Goal: Task Accomplishment & Management: Use online tool/utility

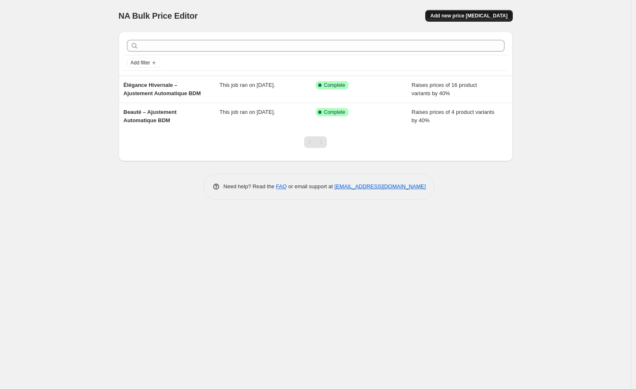
click at [453, 13] on span "Add new price [MEDICAL_DATA]" at bounding box center [469, 15] width 77 height 7
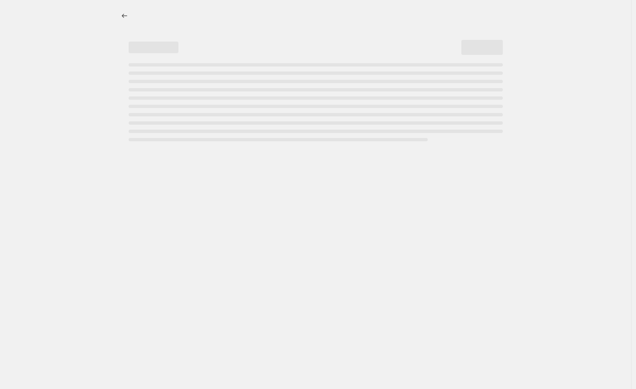
select select "percentage"
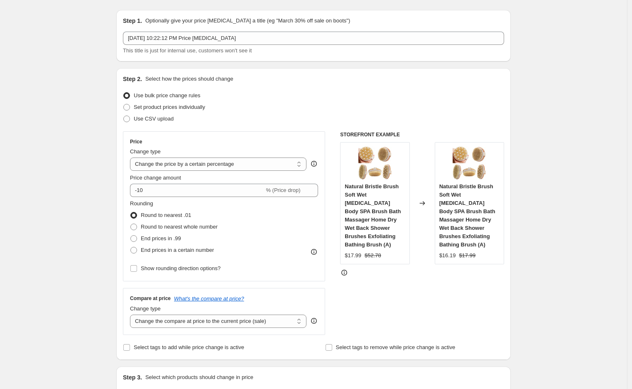
scroll to position [25, 0]
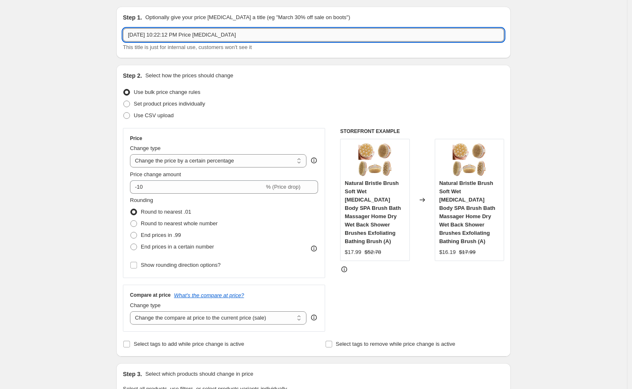
click at [233, 35] on input "[DATE] 10:22:12 PM Price [MEDICAL_DATA]" at bounding box center [313, 34] width 381 height 13
paste input "Mode – Ajustement Automatique BDM"
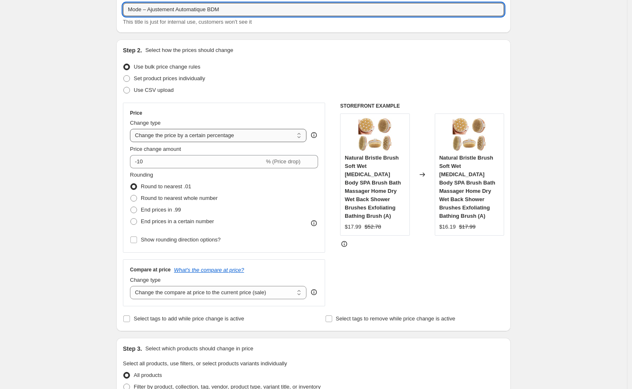
scroll to position [54, 0]
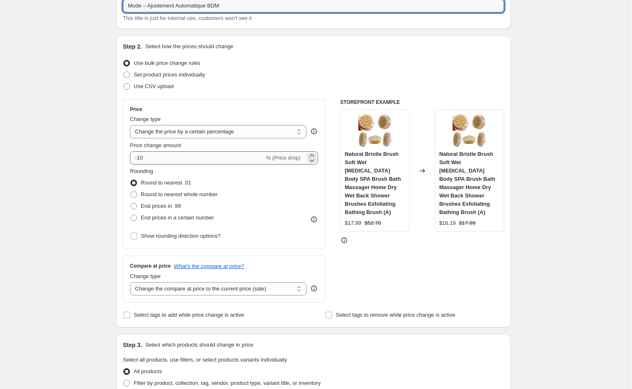
type input "Mode – Ajustement Automatique BDM"
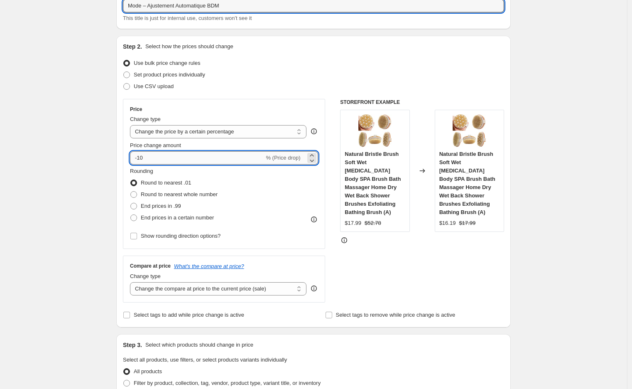
click at [178, 156] on input "-10" at bounding box center [197, 157] width 134 height 13
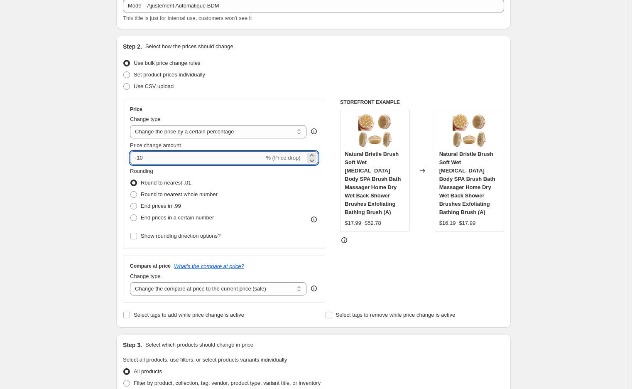
paste input "3"
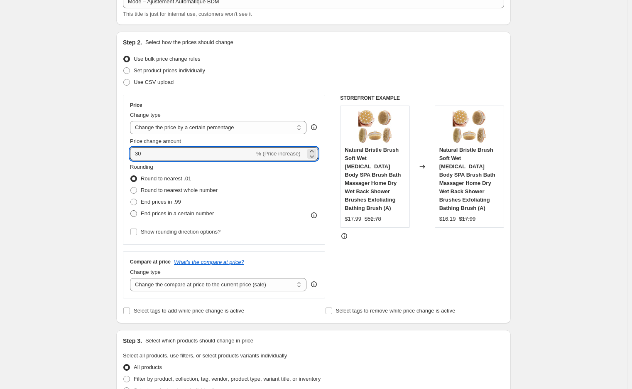
scroll to position [59, 0]
type input "30"
click at [137, 203] on span at bounding box center [133, 201] width 7 height 7
click at [131, 198] on input "End prices in .99" at bounding box center [130, 198] width 0 height 0
radio input "true"
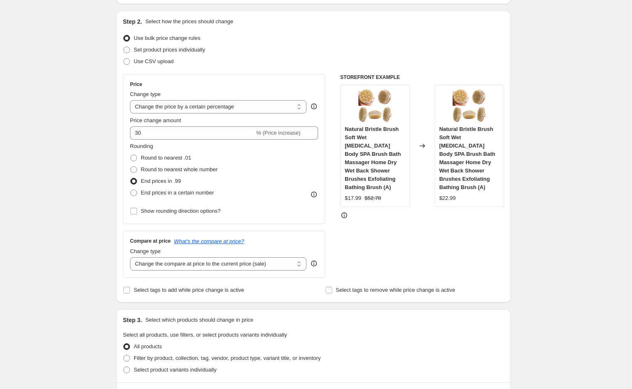
scroll to position [87, 0]
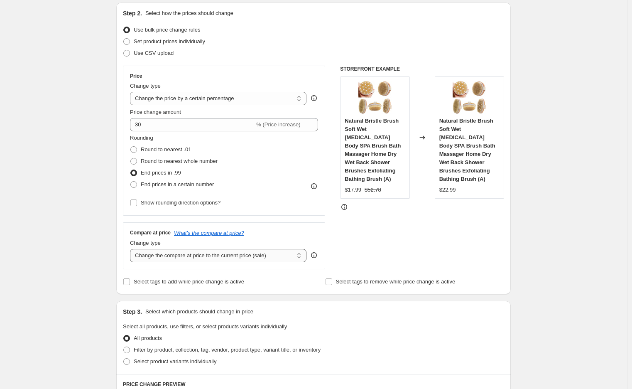
click at [213, 252] on select "Change the compare at price to the current price (sale) Change the compare at p…" at bounding box center [218, 255] width 176 height 13
select select "percentage"
click at [132, 249] on select "Change the compare at price to the current price (sale) Change the compare at p…" at bounding box center [218, 255] width 176 height 13
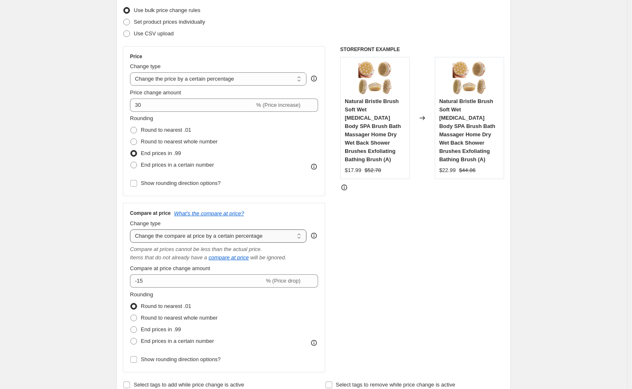
scroll to position [109, 0]
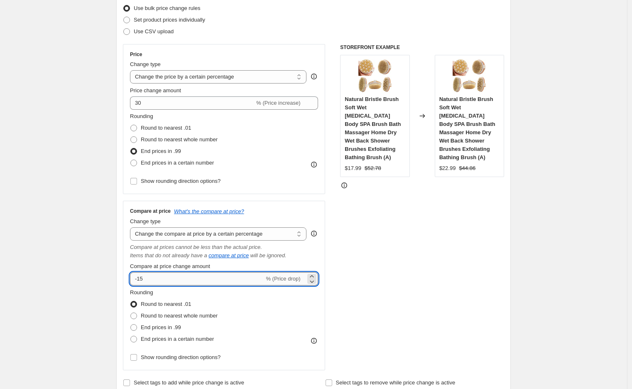
click at [181, 275] on input "-15" at bounding box center [197, 278] width 134 height 13
paste input "50"
type input "50"
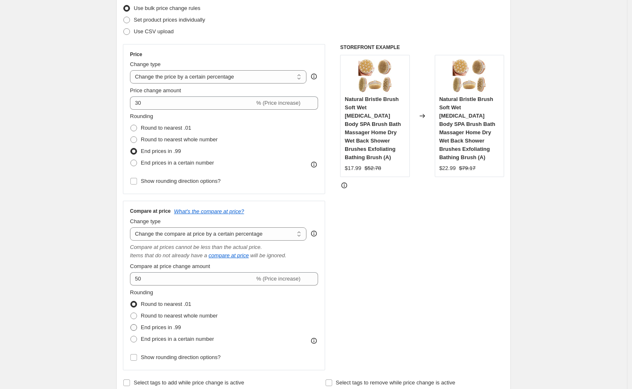
click at [136, 326] on span at bounding box center [133, 327] width 7 height 7
click at [131, 324] on input "End prices in .99" at bounding box center [130, 324] width 0 height 0
radio input "true"
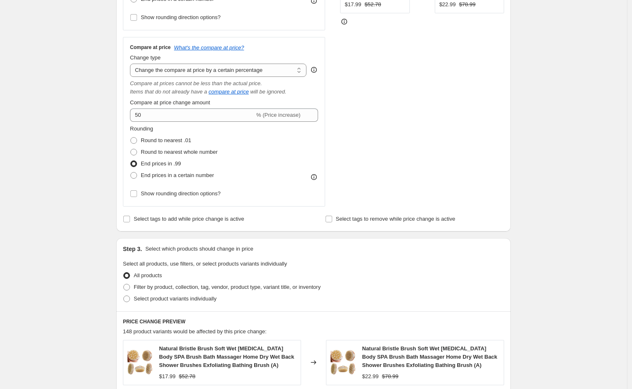
scroll to position [273, 0]
click at [130, 287] on span at bounding box center [126, 286] width 7 height 7
click at [124, 284] on input "Filter by product, collection, tag, vendor, product type, variant title, or inv…" at bounding box center [123, 283] width 0 height 0
radio input "true"
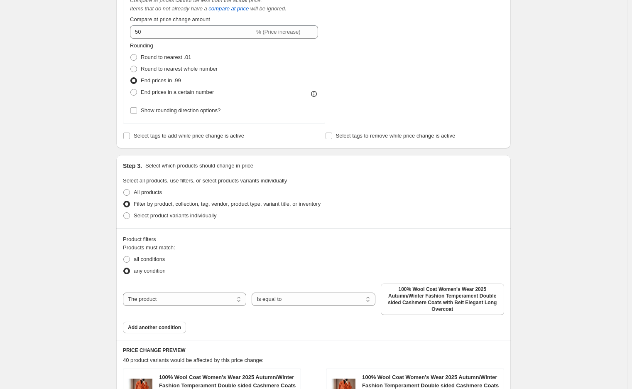
scroll to position [356, 0]
click at [159, 299] on select "The product The product's collection The product's tag The product's vendor The…" at bounding box center [184, 298] width 123 height 13
select select "collection"
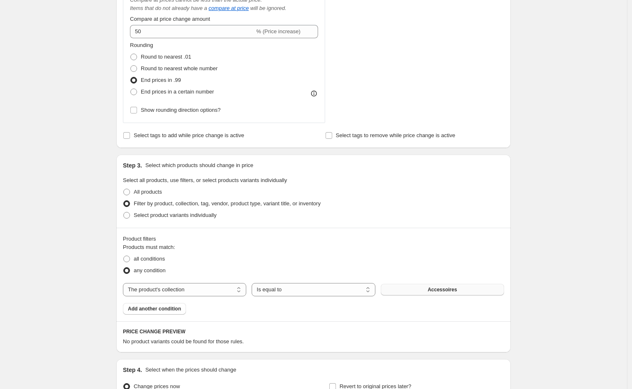
click at [414, 289] on button "Accessoires" at bounding box center [442, 290] width 123 height 12
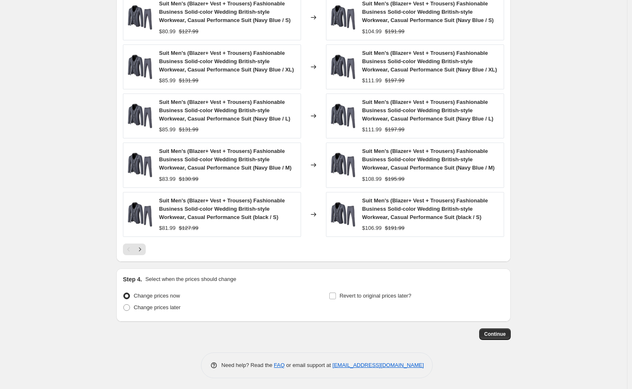
scroll to position [720, 0]
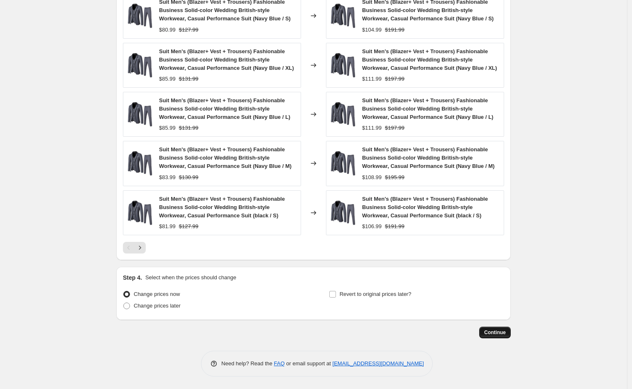
click at [495, 330] on span "Continue" at bounding box center [495, 332] width 22 height 7
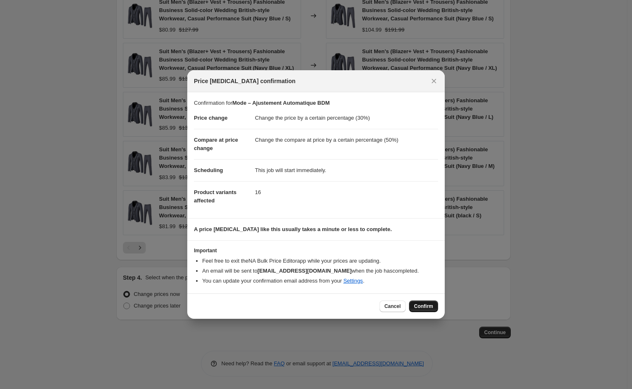
click at [420, 305] on span "Confirm" at bounding box center [423, 306] width 19 height 7
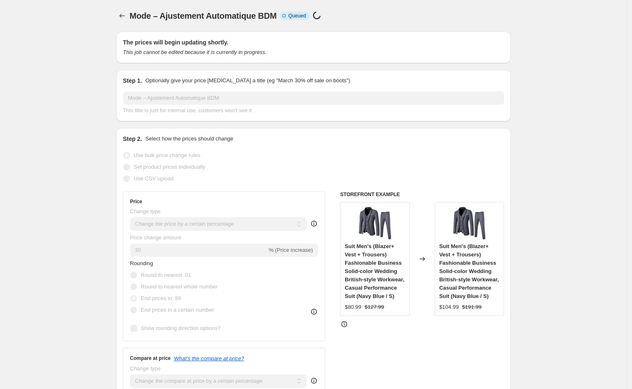
select select "percentage"
select select "collection"
